Goal: Transaction & Acquisition: Obtain resource

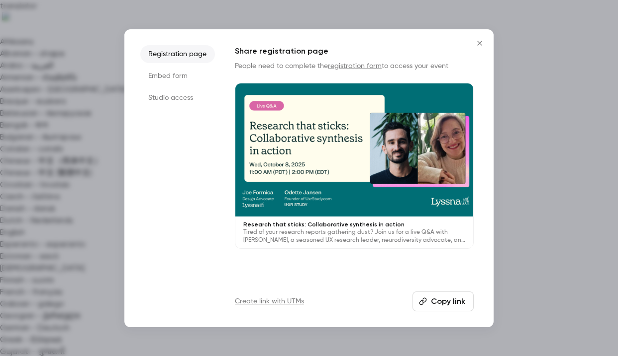
click at [183, 94] on li "Studio access" at bounding box center [177, 98] width 75 height 18
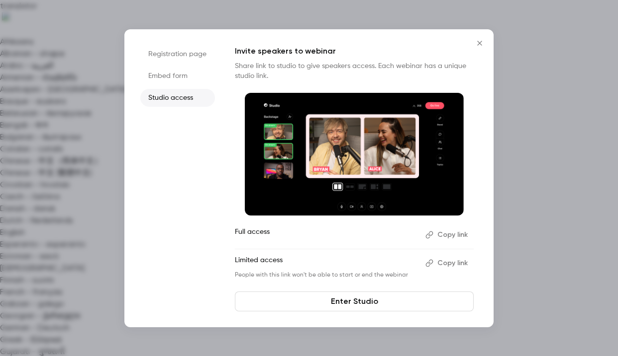
click at [445, 234] on button "Copy link" at bounding box center [447, 235] width 52 height 16
click at [408, 301] on link "Enter Studio" at bounding box center [354, 302] width 239 height 20
click at [484, 45] on icon "Close" at bounding box center [479, 43] width 12 height 8
